Goal: Information Seeking & Learning: Learn about a topic

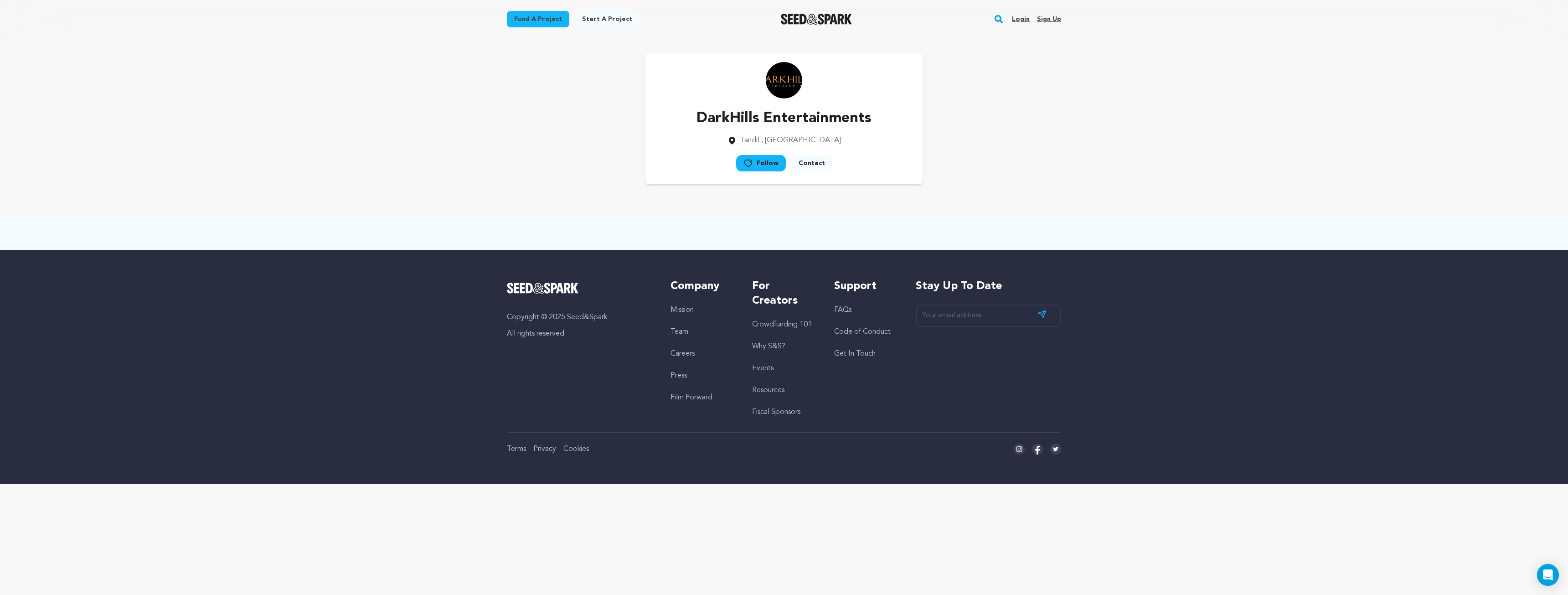
click at [1024, 19] on link "Login" at bounding box center [1020, 19] width 18 height 15
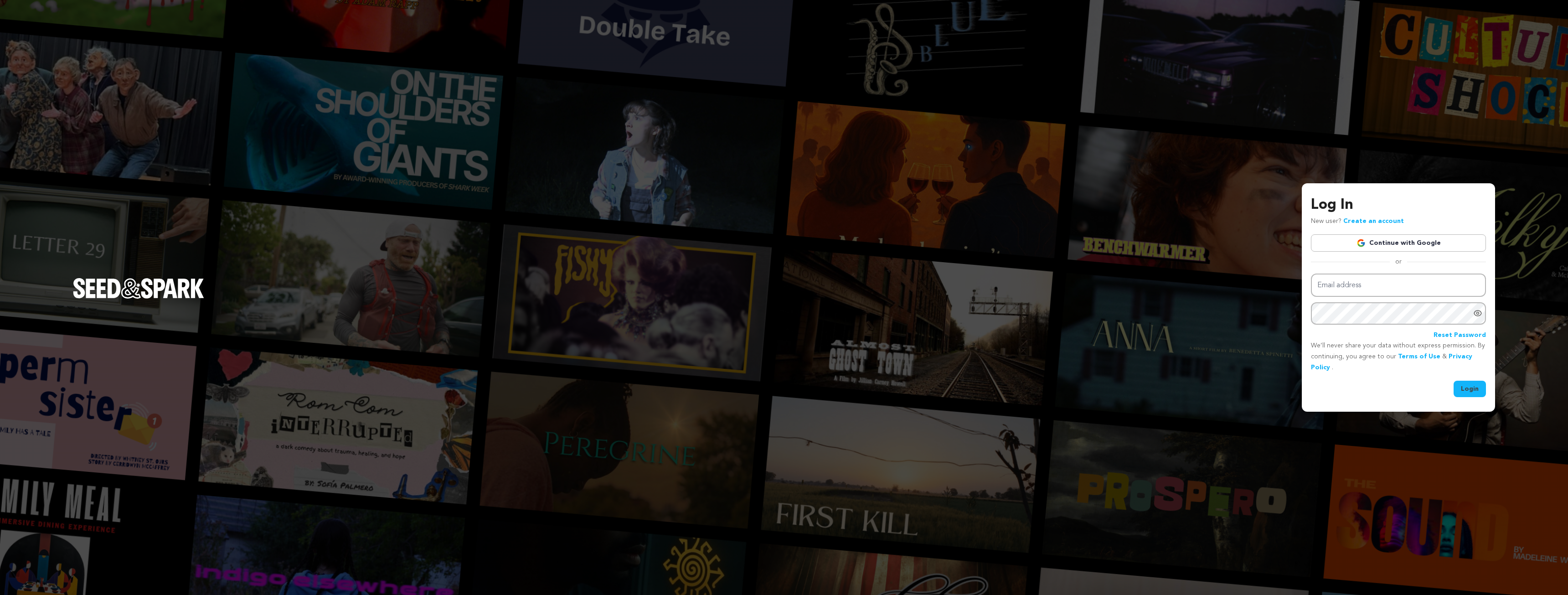
click at [1418, 244] on link "Continue with Google" at bounding box center [1399, 243] width 175 height 17
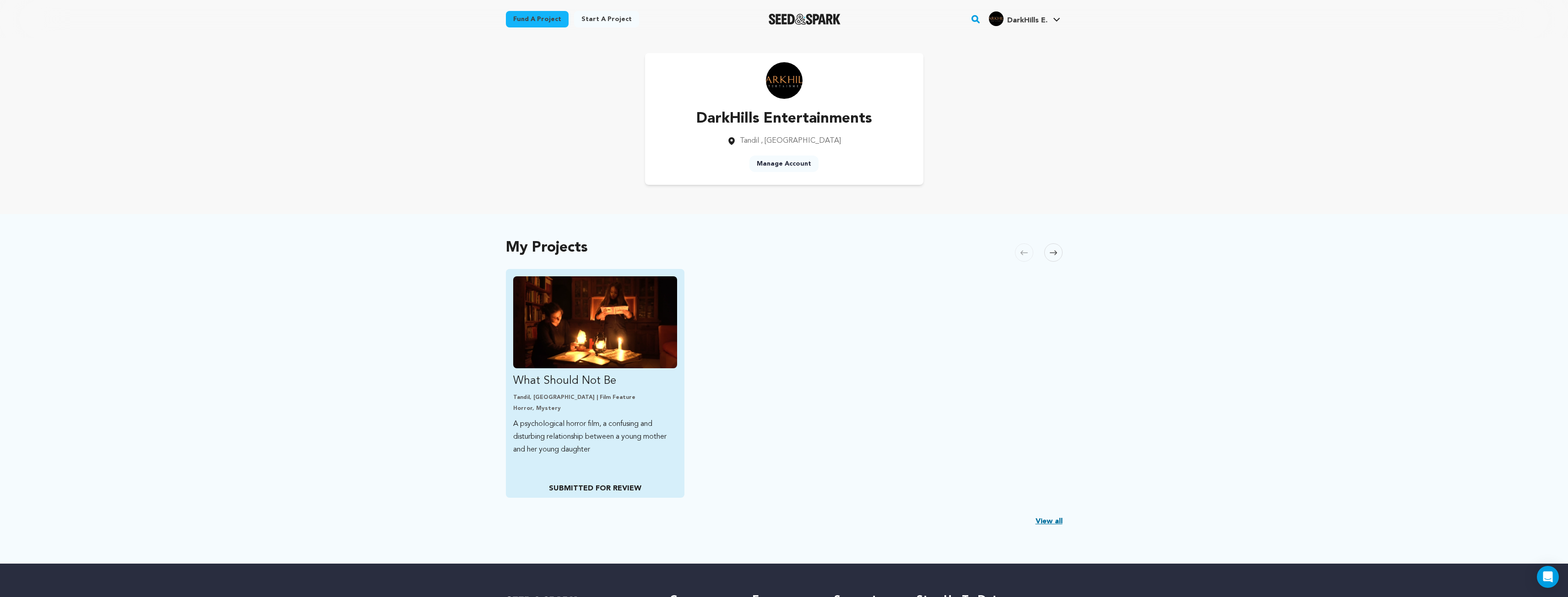
click at [606, 334] on img "Fund What Should Not Be" at bounding box center [595, 322] width 164 height 92
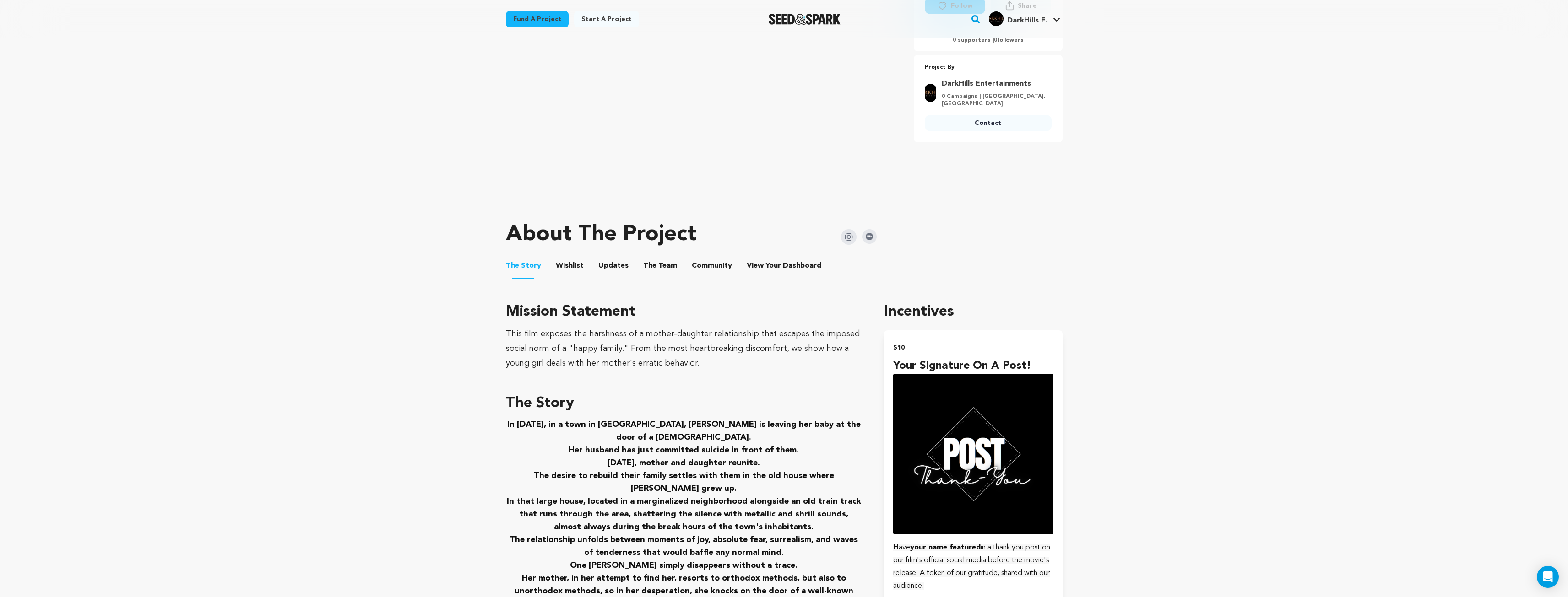
scroll to position [229, 0]
click at [604, 266] on button "Updates" at bounding box center [613, 267] width 22 height 22
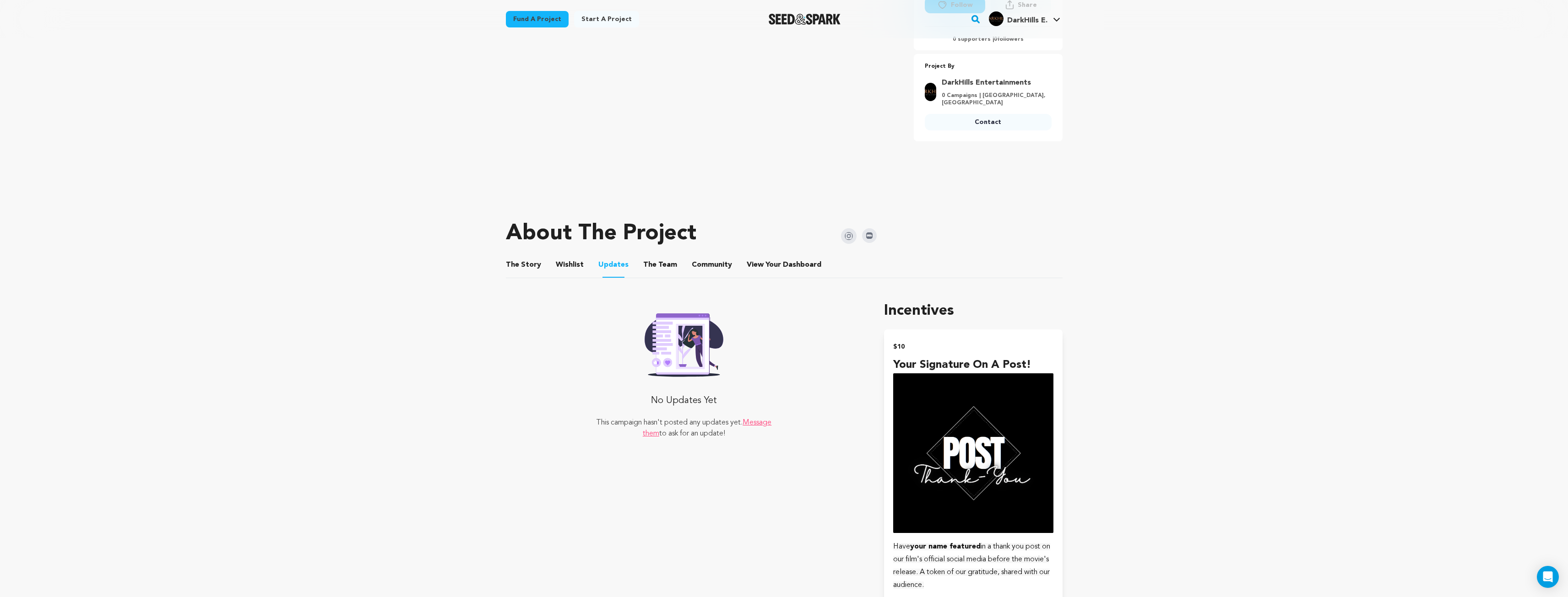
click at [649, 263] on button "The Team" at bounding box center [660, 267] width 22 height 22
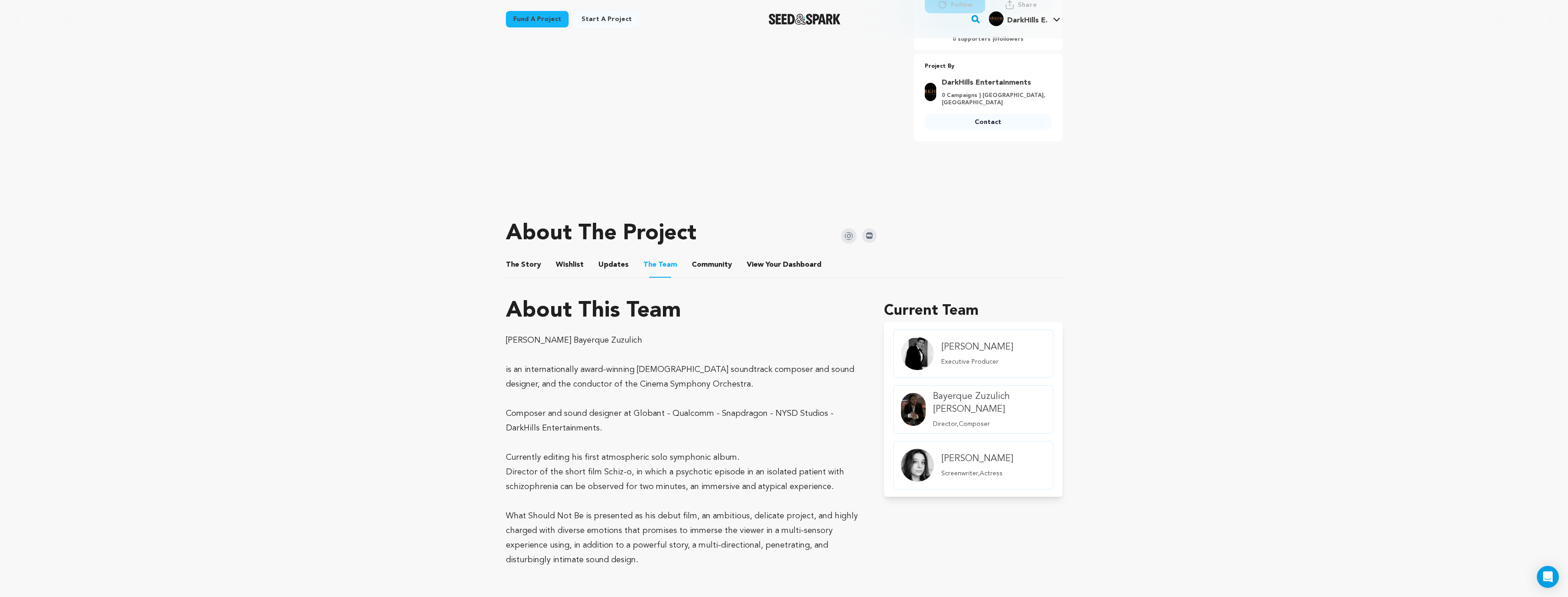
click at [701, 260] on button "Community" at bounding box center [712, 267] width 22 height 22
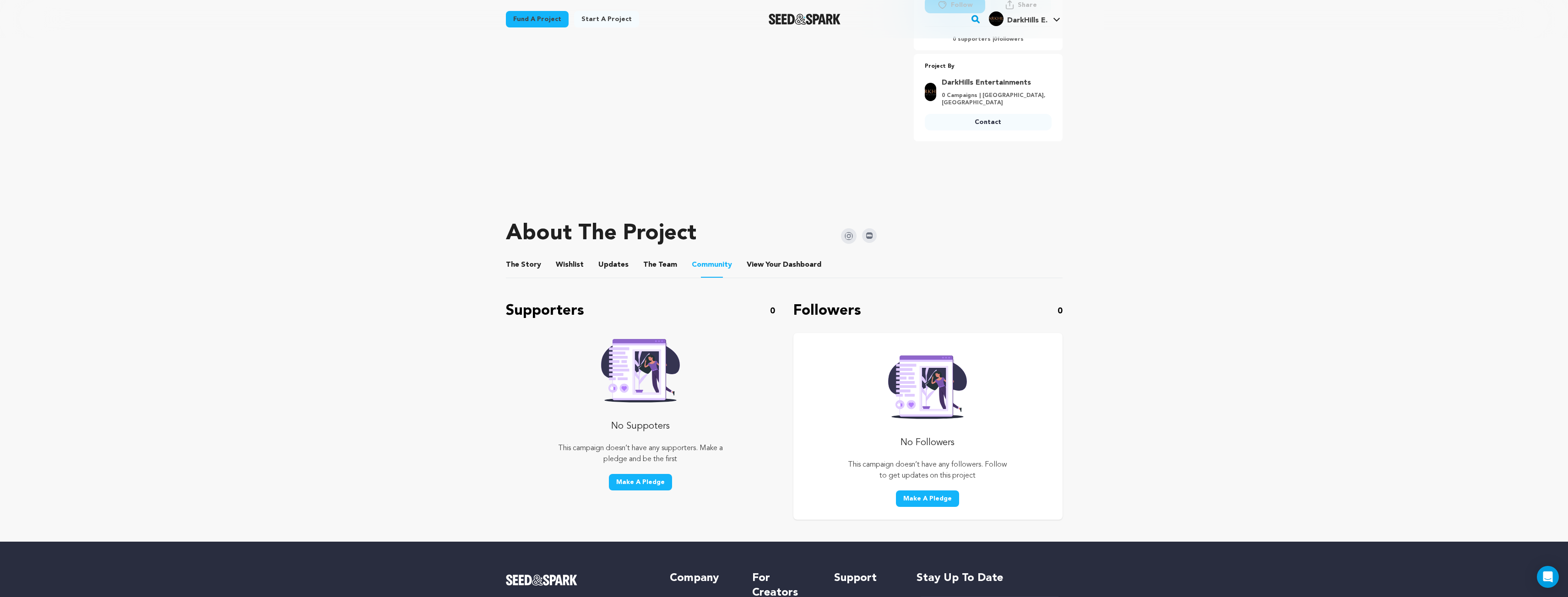
click at [760, 263] on button "View Your Dashboard" at bounding box center [757, 267] width 22 height 22
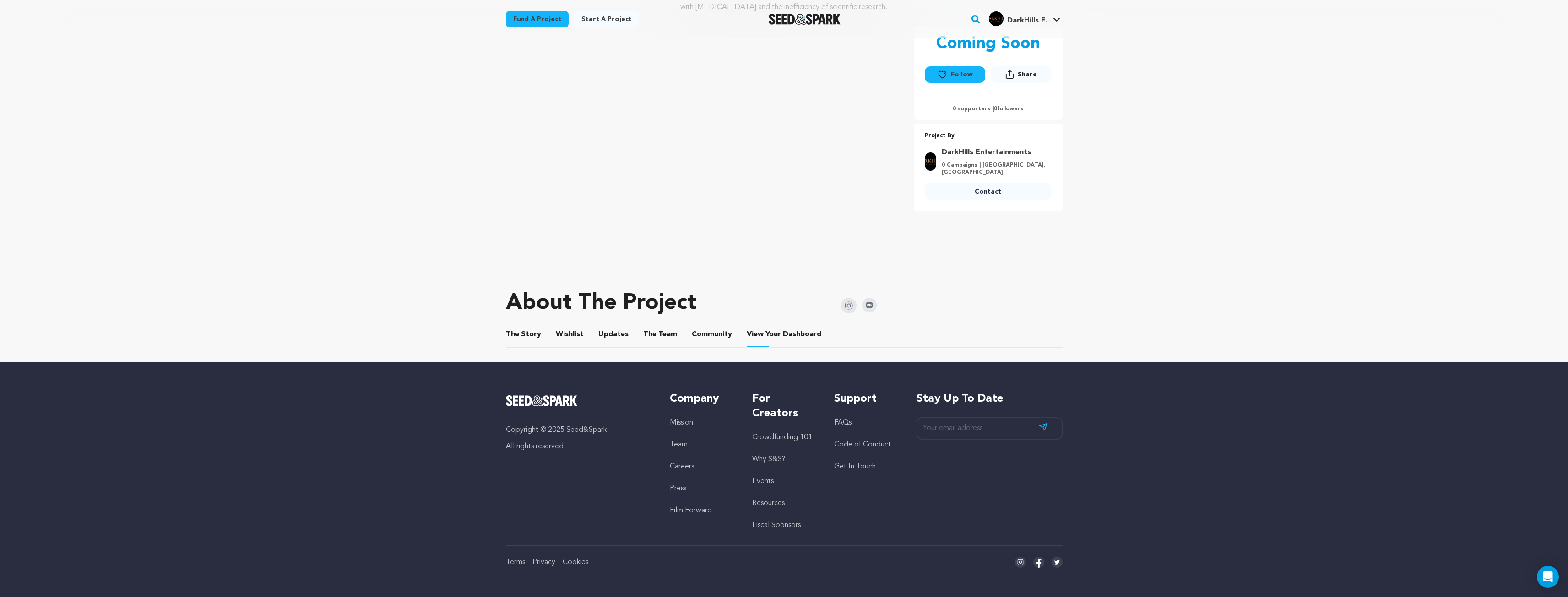
scroll to position [159, 0]
click at [606, 334] on button "Updates" at bounding box center [613, 336] width 22 height 22
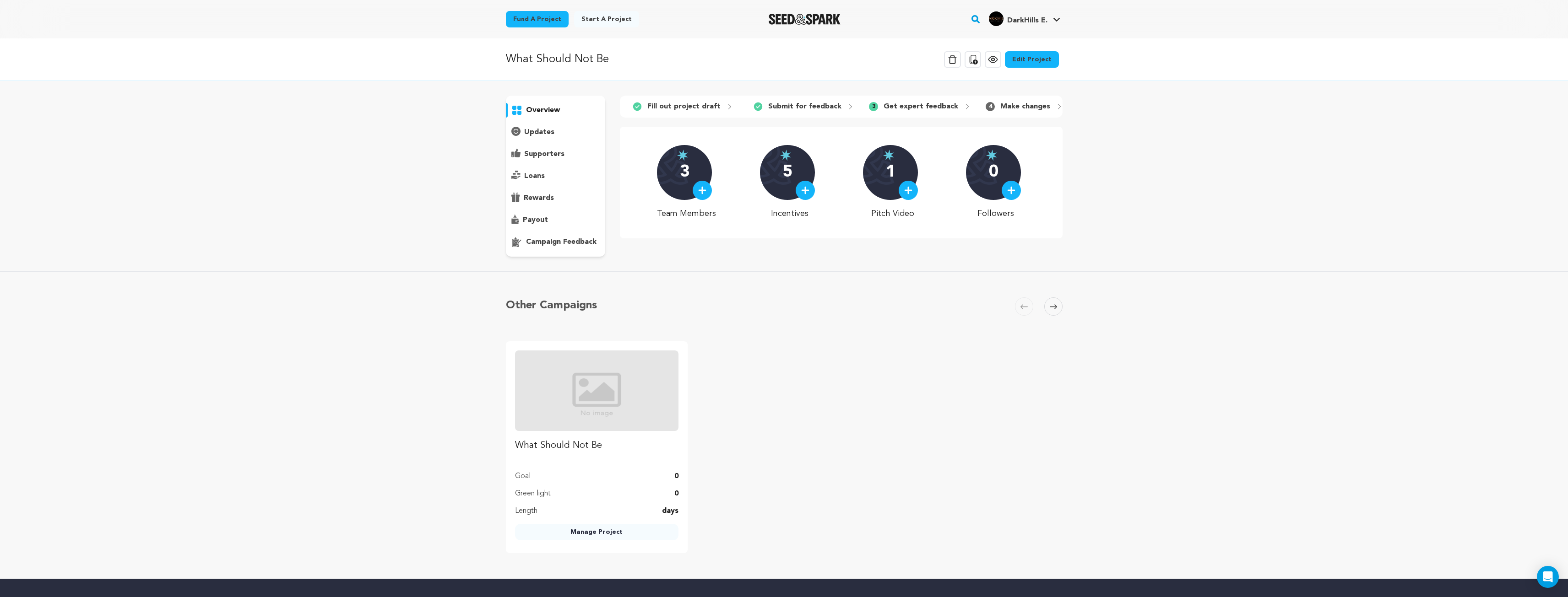
click at [544, 131] on p "updates" at bounding box center [539, 132] width 30 height 11
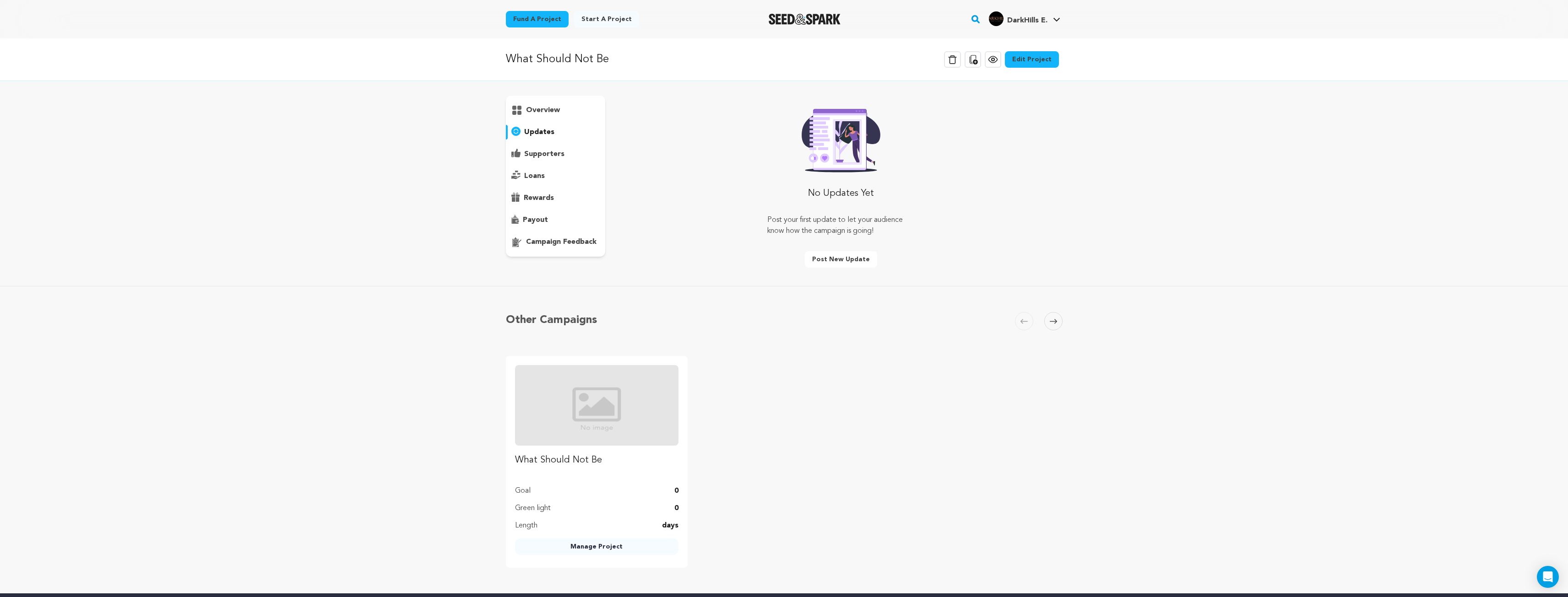
click at [549, 156] on p "supporters" at bounding box center [544, 154] width 40 height 11
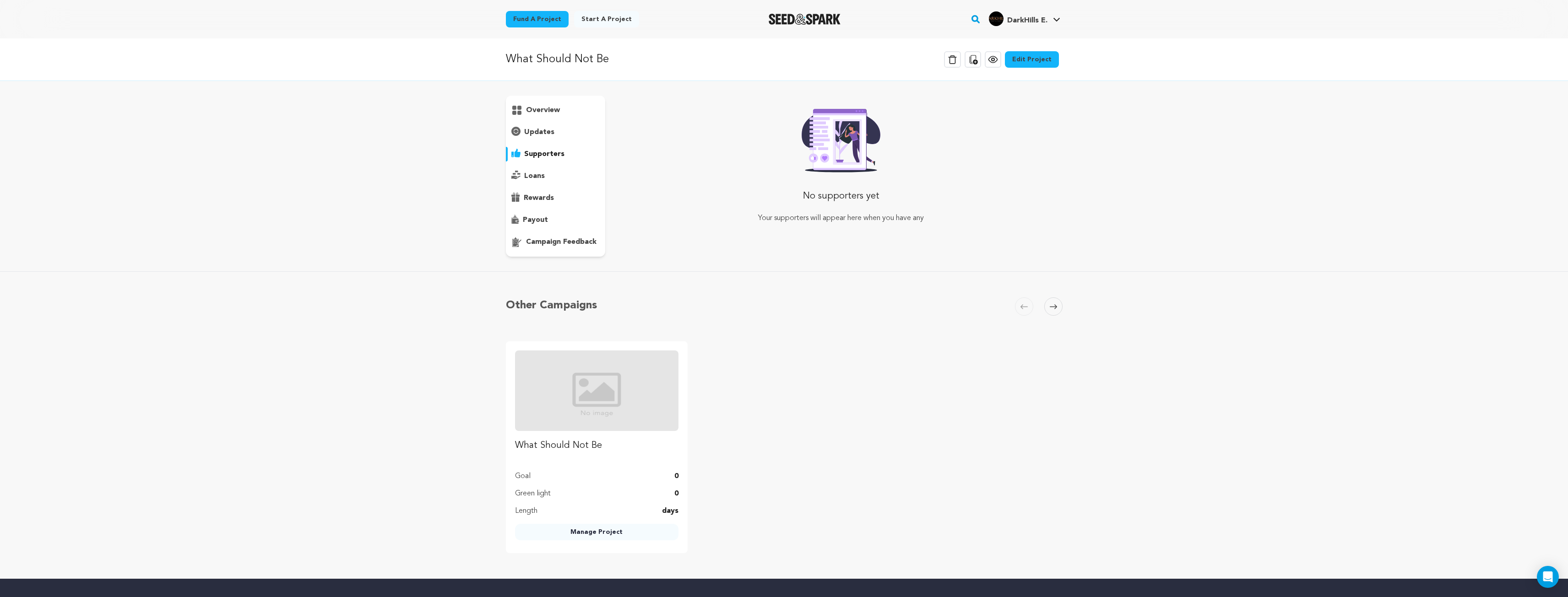
click at [544, 172] on div "loans" at bounding box center [555, 176] width 100 height 15
click at [539, 194] on p "rewards" at bounding box center [539, 198] width 30 height 11
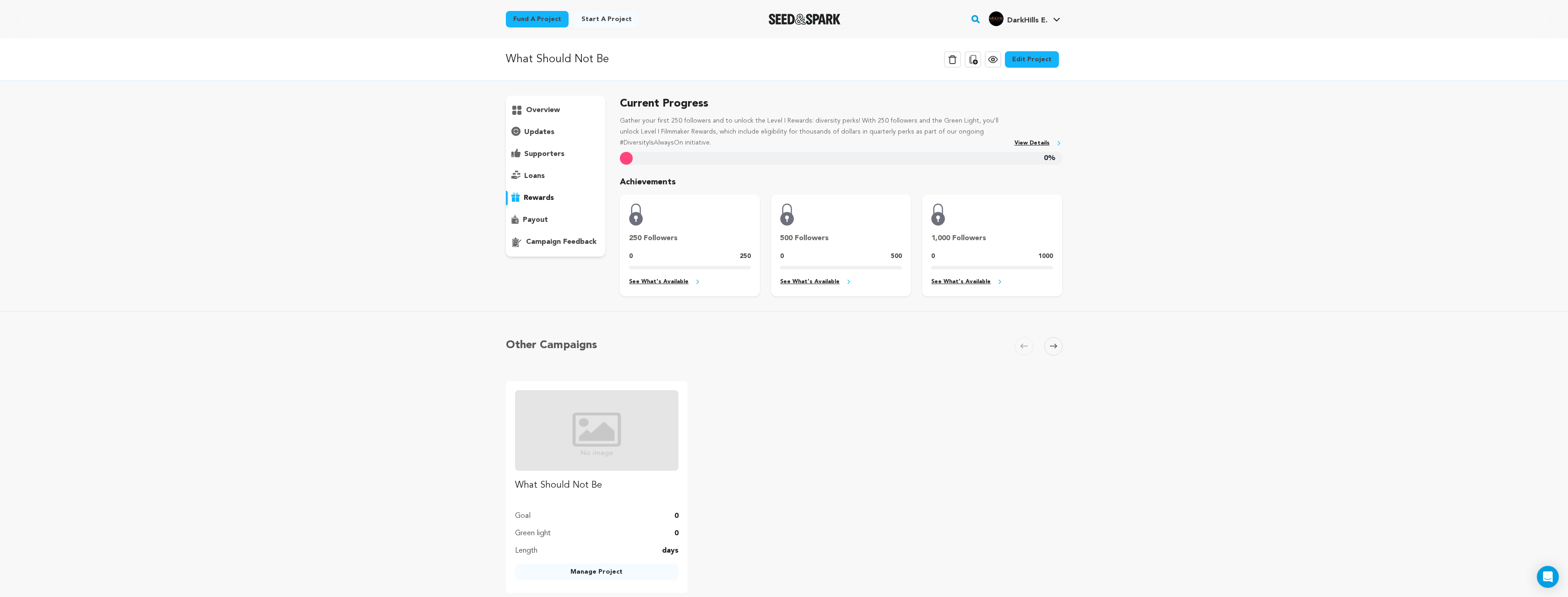
click at [539, 218] on p "payout" at bounding box center [535, 220] width 25 height 11
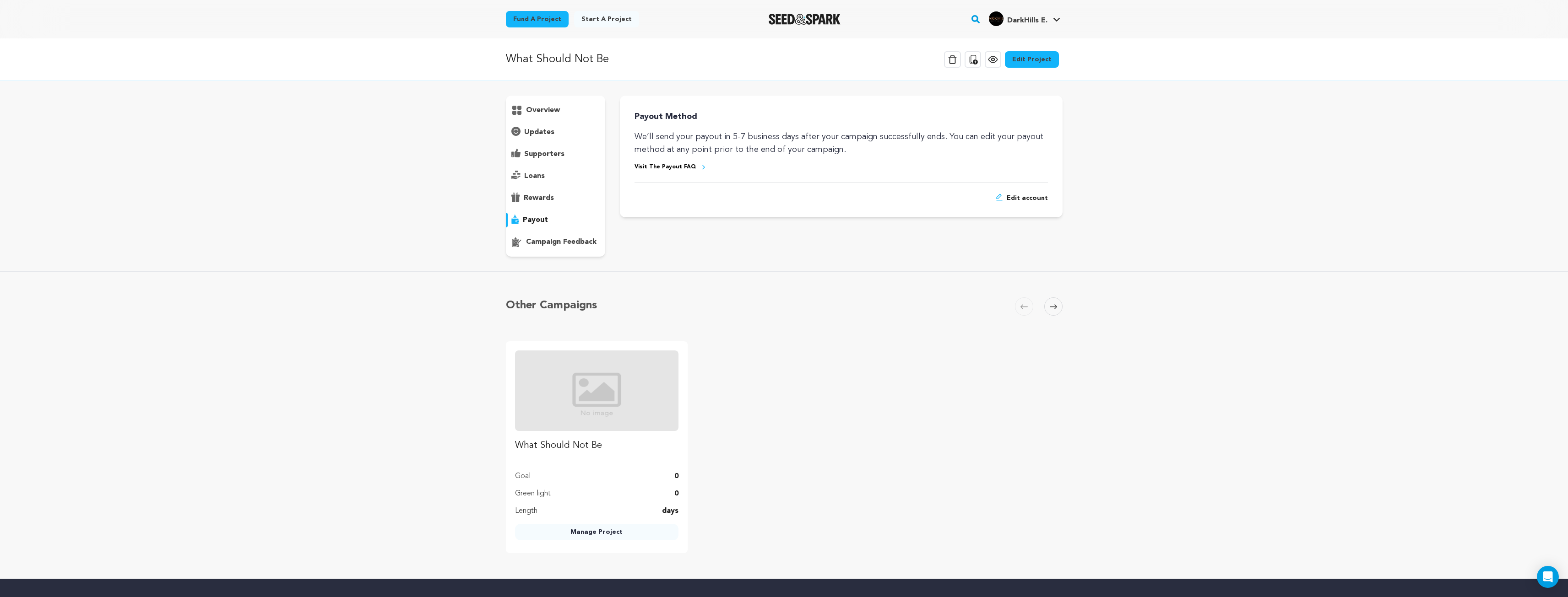
click at [540, 248] on div "campaign feedback" at bounding box center [555, 242] width 100 height 15
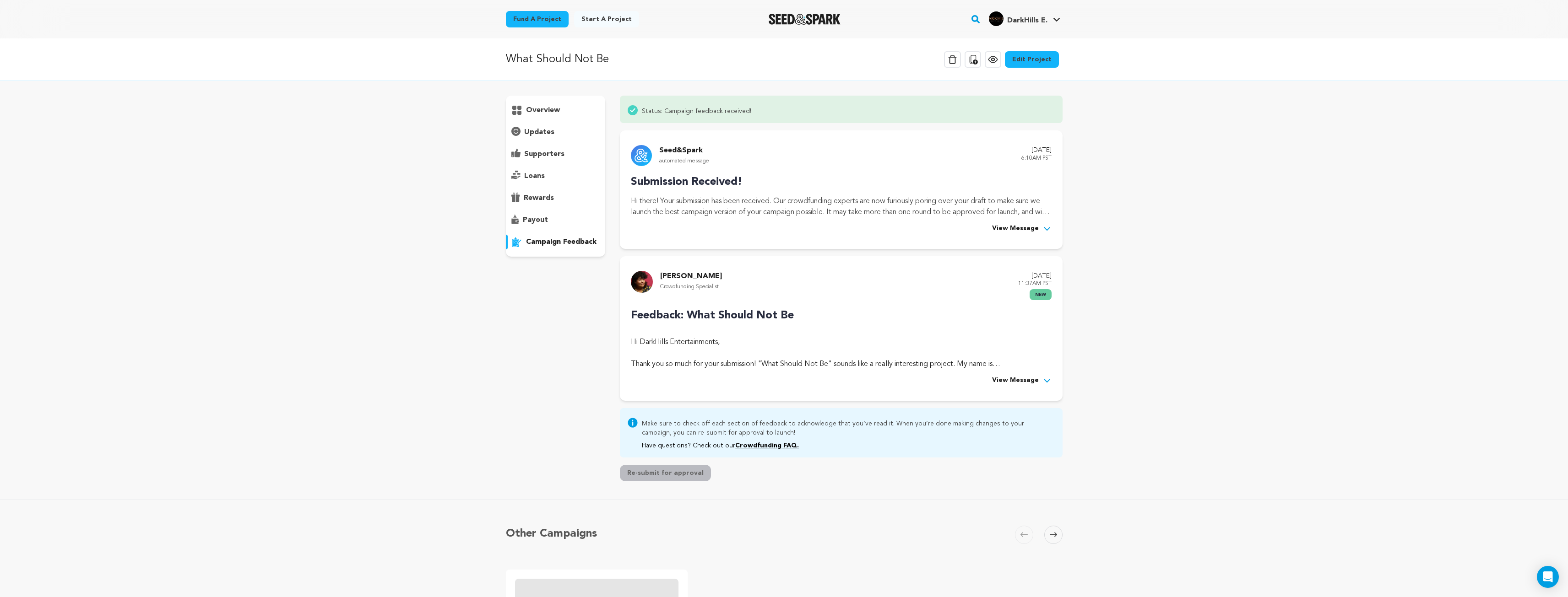
click at [1022, 380] on span "View Message" at bounding box center [1015, 381] width 46 height 11
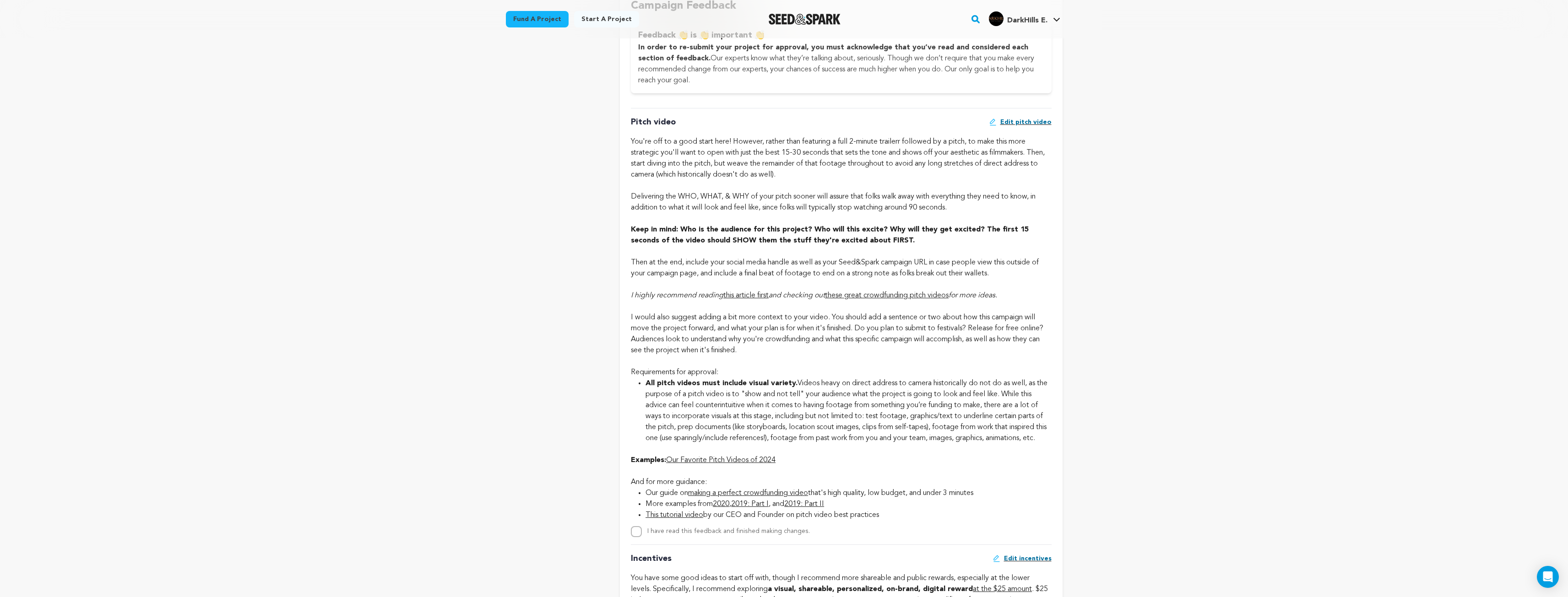
scroll to position [549, 0]
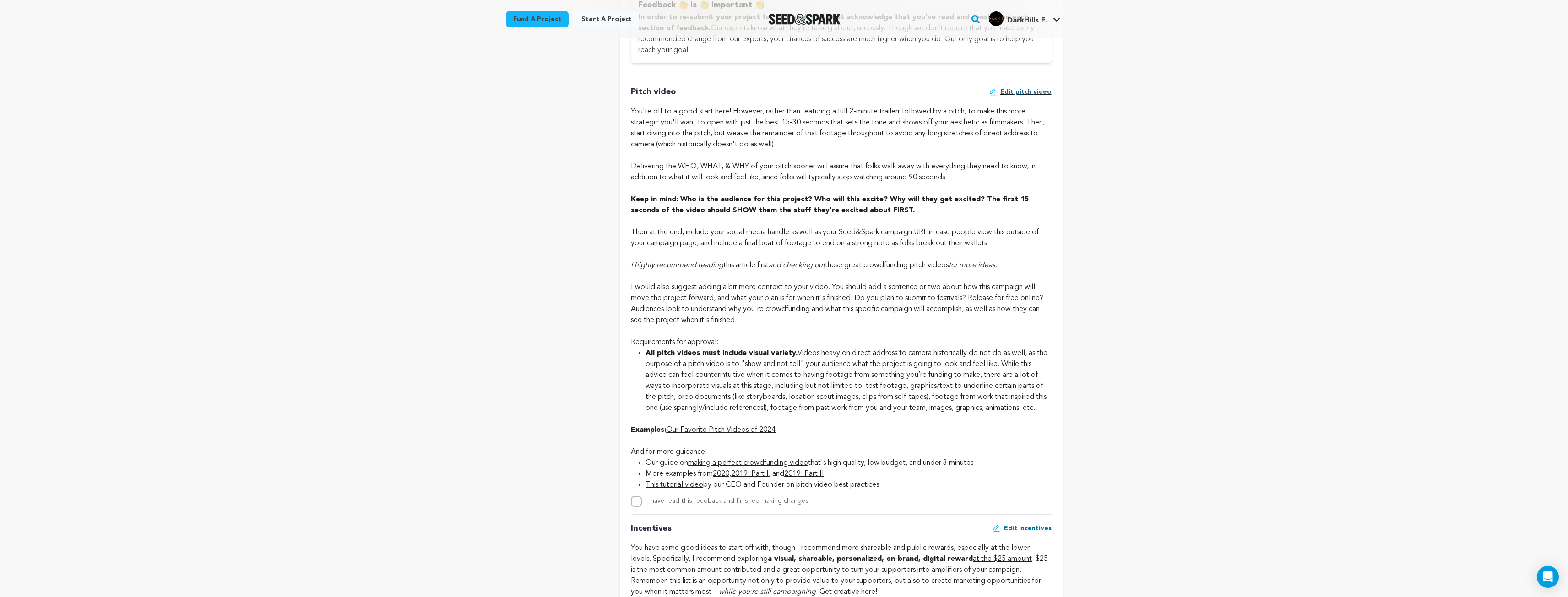
click at [739, 447] on div at bounding box center [841, 441] width 420 height 11
drag, startPoint x: 737, startPoint y: 440, endPoint x: 751, endPoint y: 438, distance: 14.1
click at [738, 434] on link "Our Favorite Pitch Videos of 2024" at bounding box center [721, 430] width 109 height 7
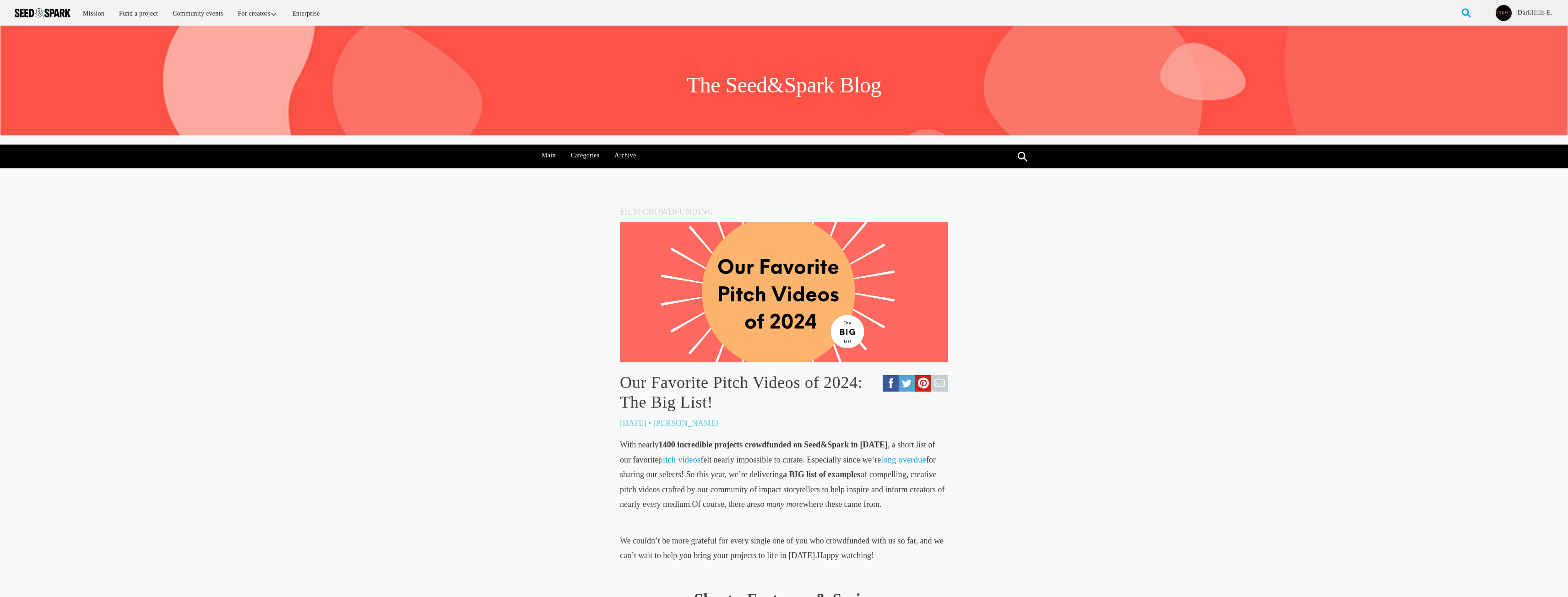
scroll to position [458, 0]
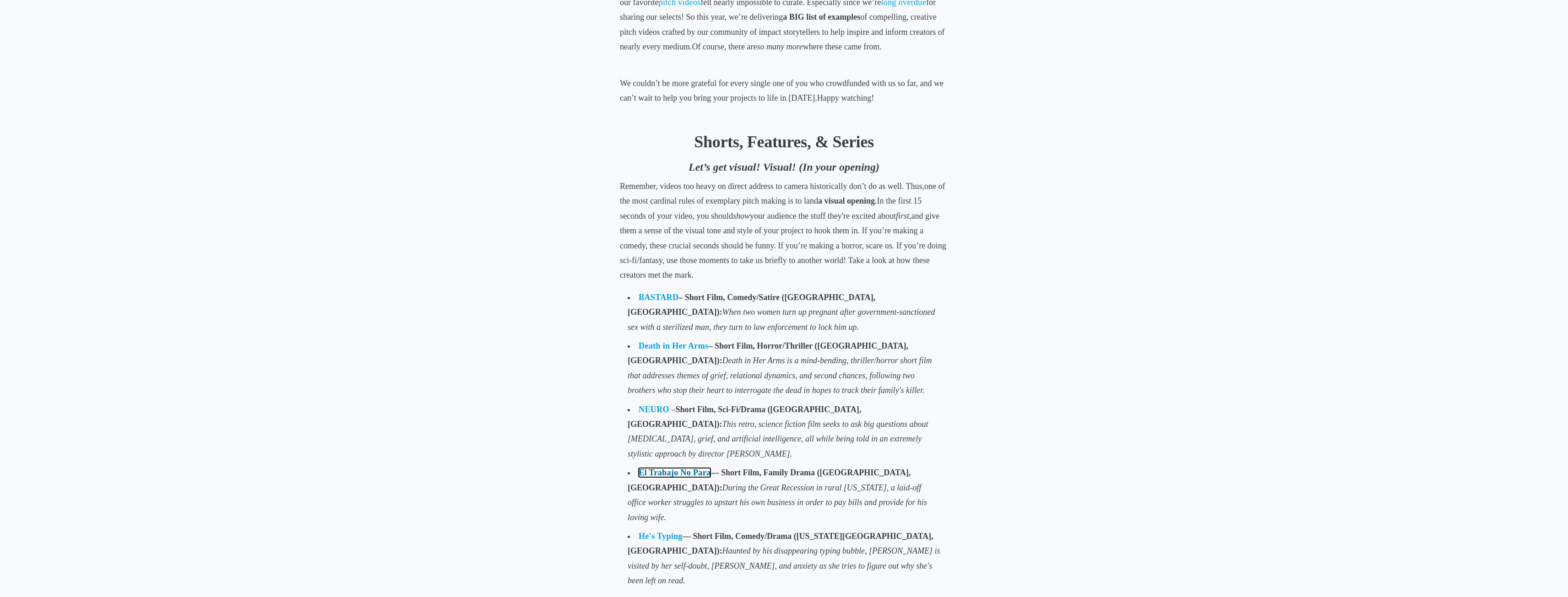
click at [668, 468] on link "El Trabajo No Para" at bounding box center [675, 472] width 72 height 9
